Goal: Check status: Check status

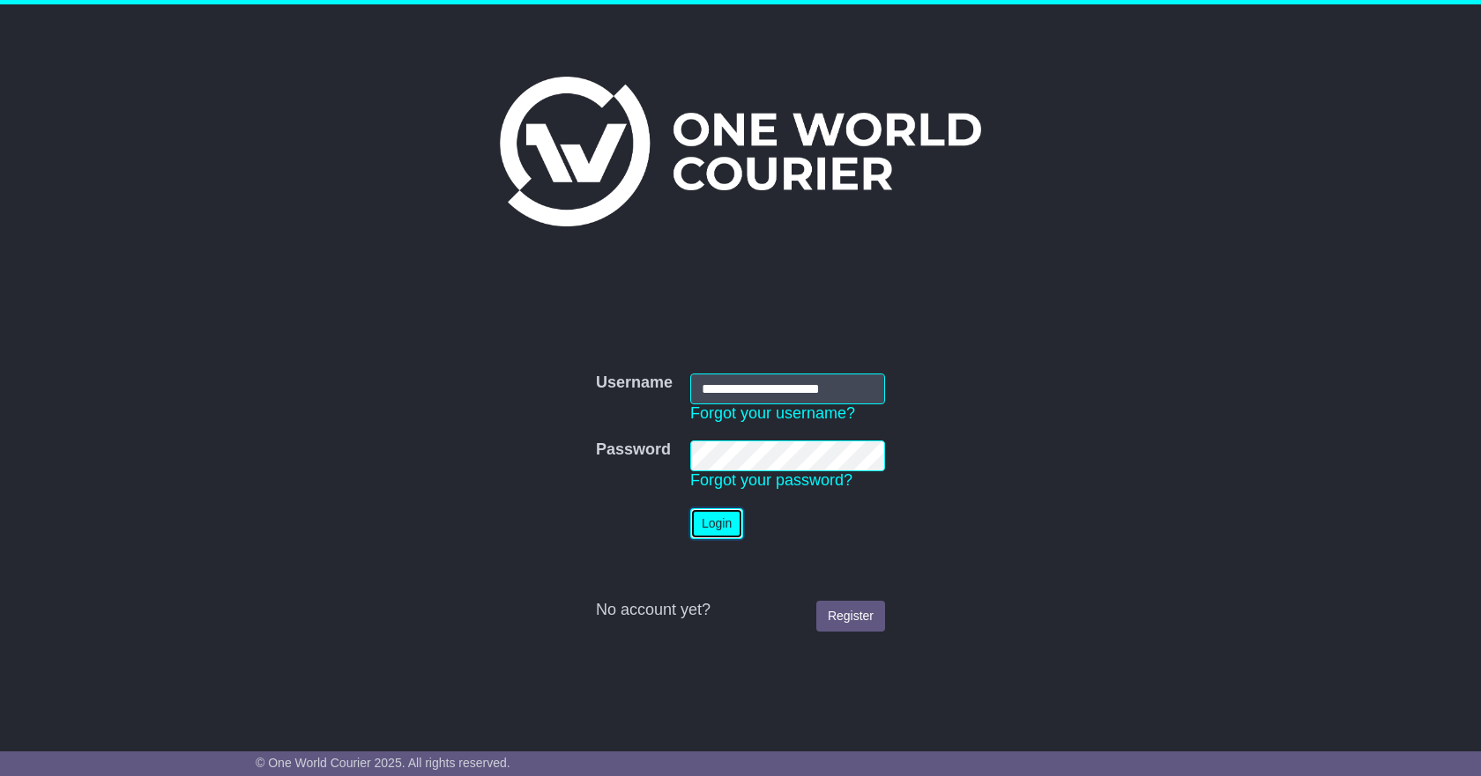
click at [719, 528] on button "Login" at bounding box center [716, 524] width 53 height 31
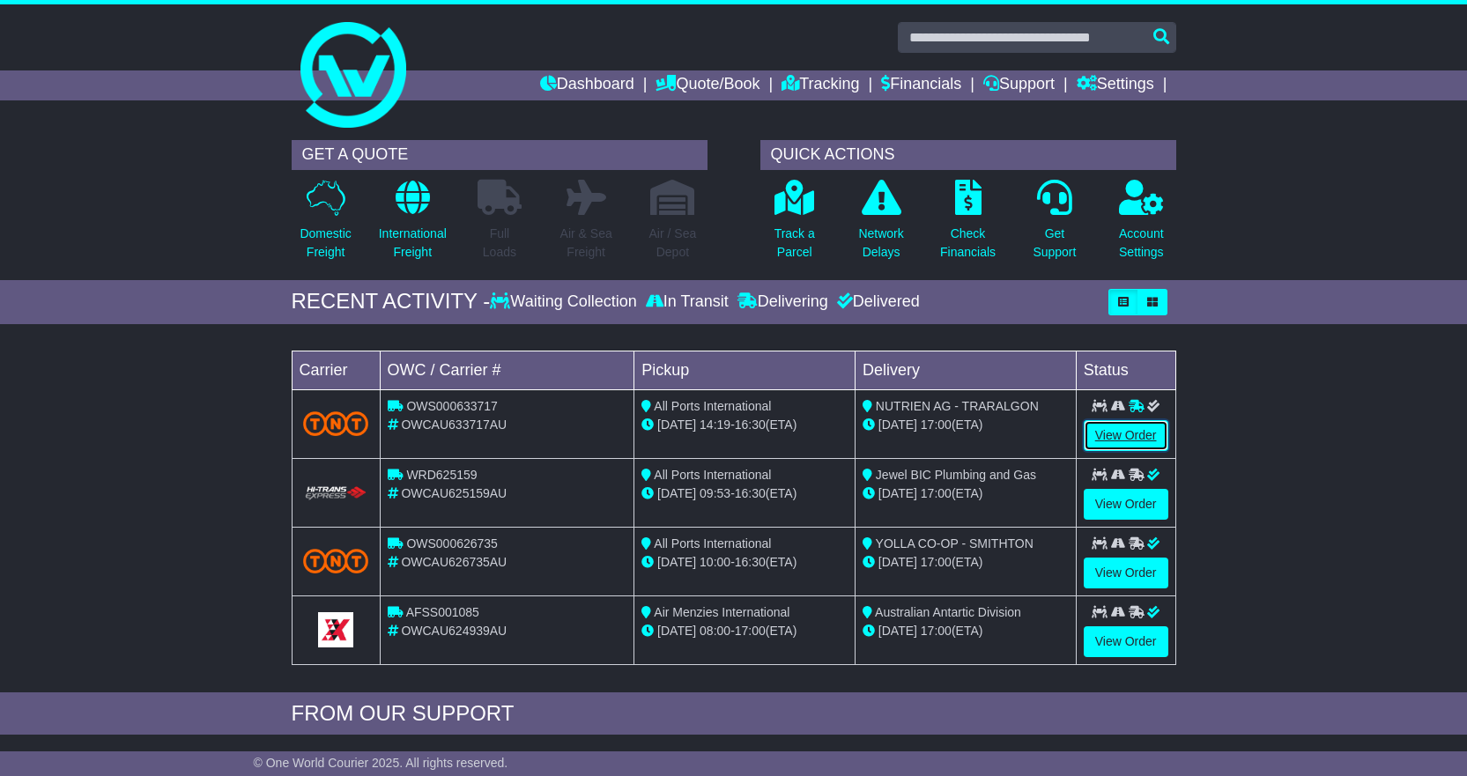
click at [1133, 433] on link "View Order" at bounding box center [1126, 435] width 85 height 31
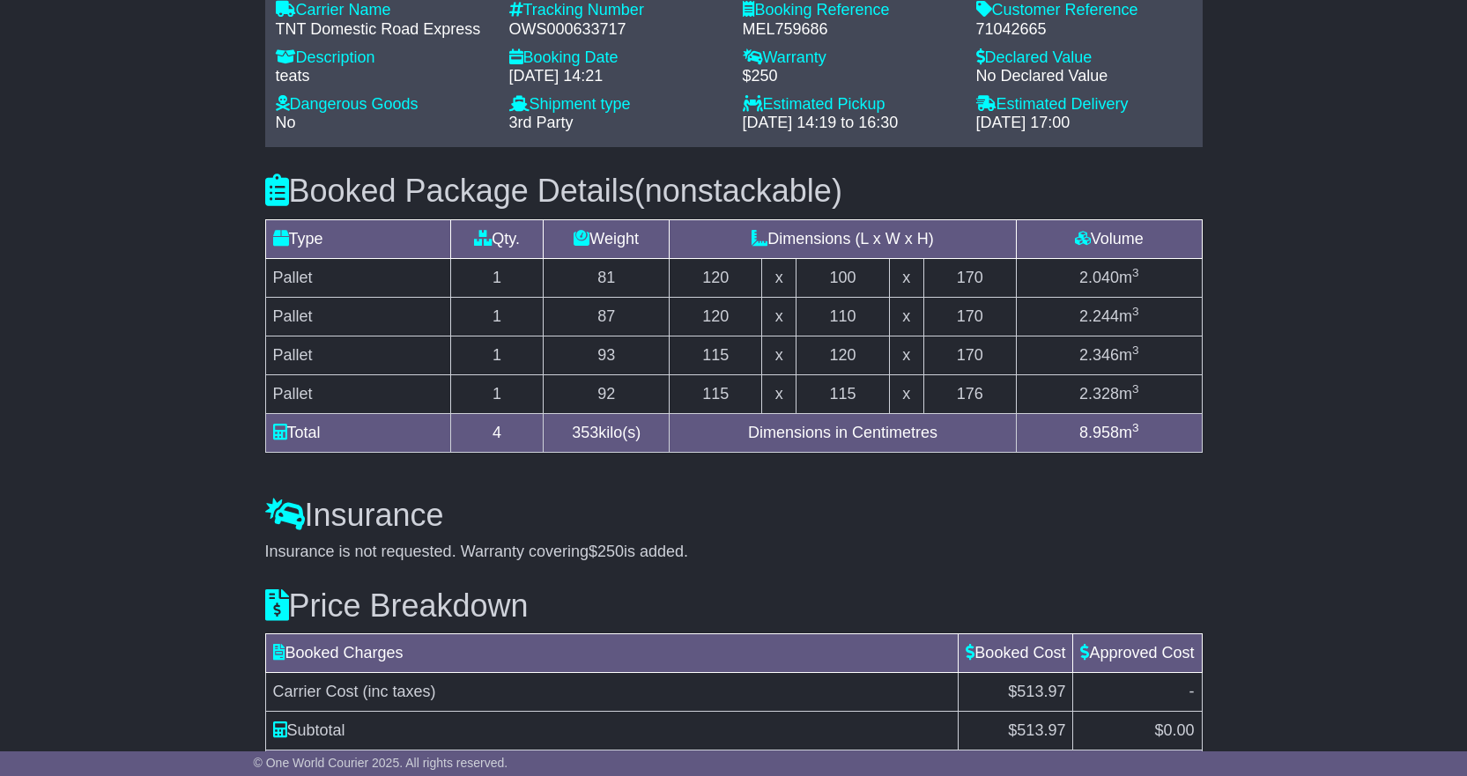
scroll to position [1424, 0]
